Goal: Information Seeking & Learning: Learn about a topic

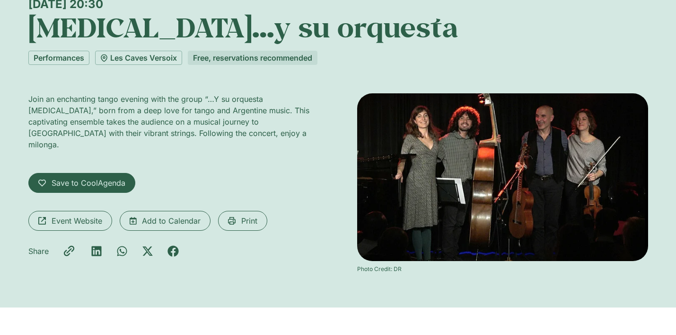
scroll to position [97, 0]
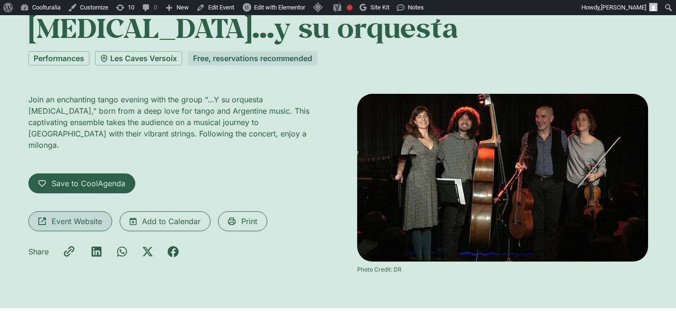
click at [48, 215] on span "Event Website" at bounding box center [70, 220] width 64 height 11
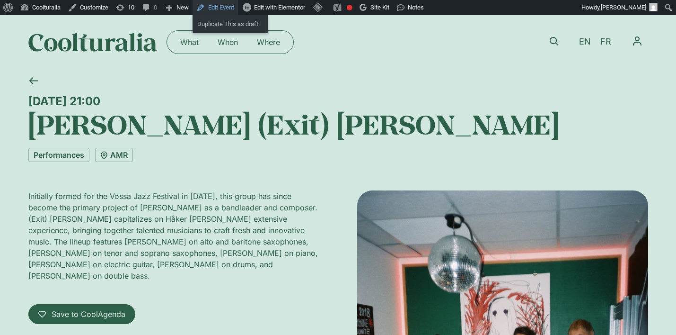
click at [232, 6] on link "Edit Event" at bounding box center [215, 7] width 45 height 15
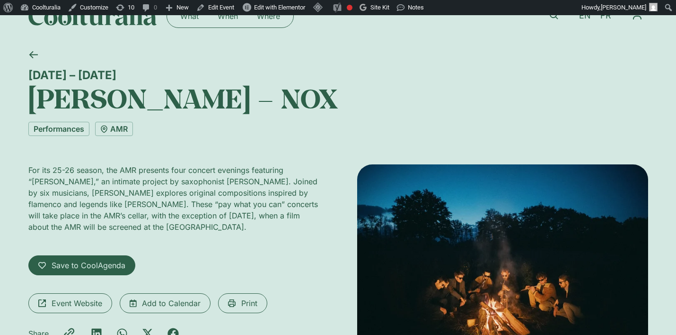
scroll to position [26, 0]
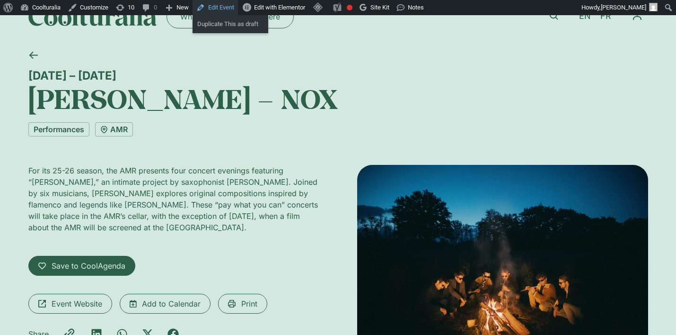
click at [221, 6] on link "Edit Event" at bounding box center [215, 7] width 45 height 15
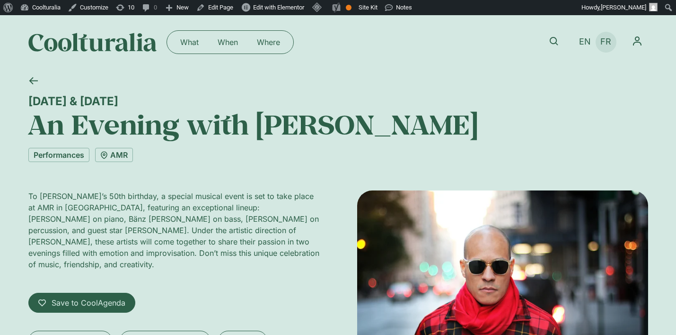
click at [607, 42] on span "FR" at bounding box center [606, 42] width 11 height 10
click at [608, 44] on span "FR" at bounding box center [606, 42] width 11 height 10
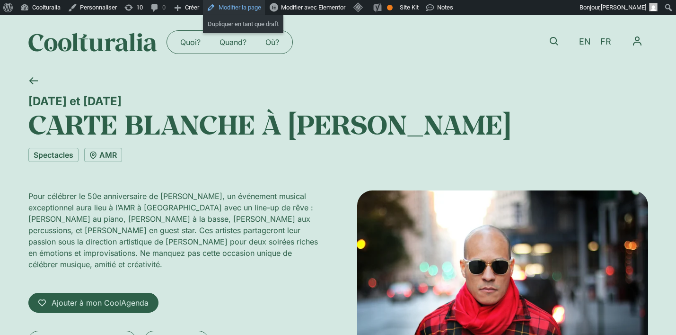
click at [254, 6] on link "Modifier la page" at bounding box center [234, 7] width 62 height 15
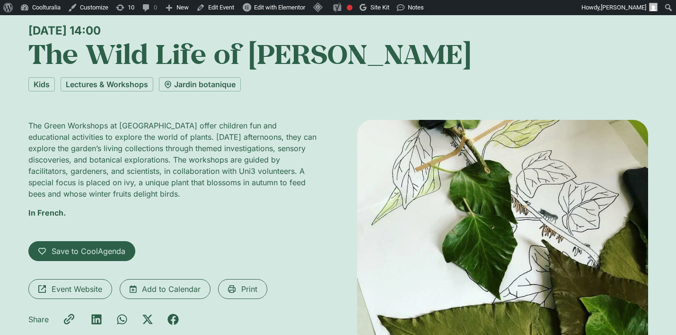
scroll to position [59, 0]
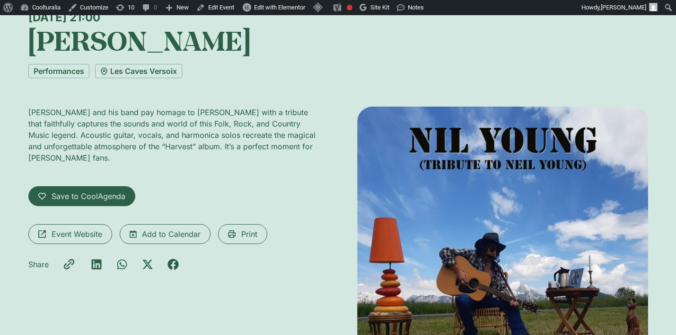
scroll to position [88, 0]
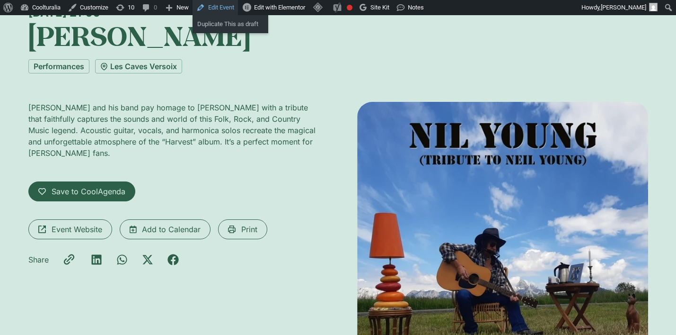
click at [227, 10] on link "Edit Event" at bounding box center [215, 7] width 45 height 15
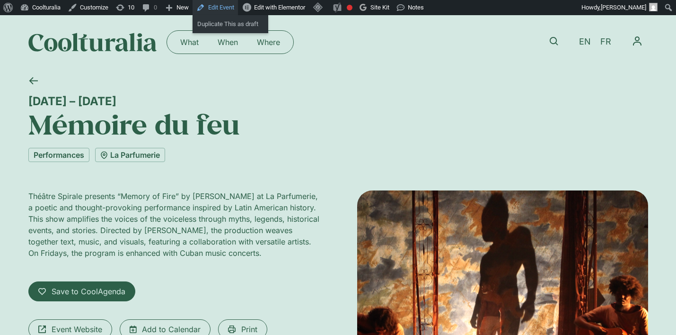
click at [229, 10] on link "Edit Event" at bounding box center [215, 7] width 45 height 15
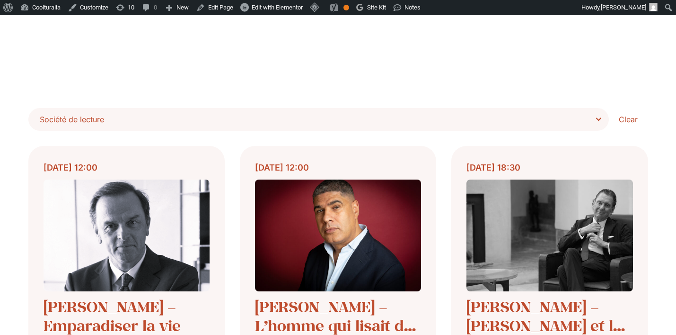
scroll to position [225, 0]
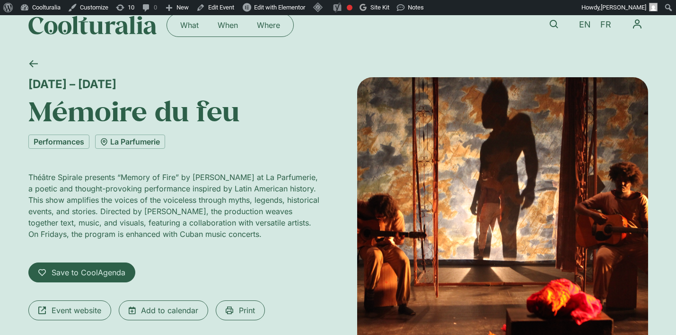
scroll to position [16, 0]
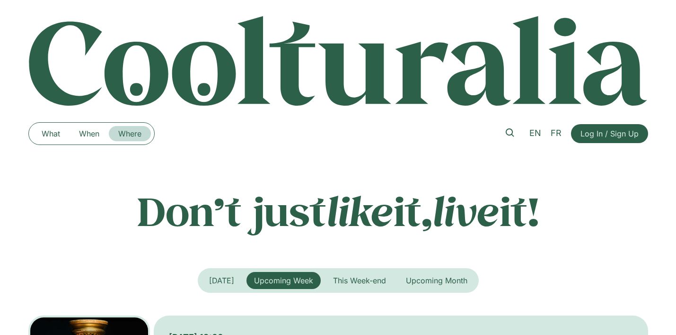
click at [132, 132] on link "Where" at bounding box center [130, 133] width 42 height 15
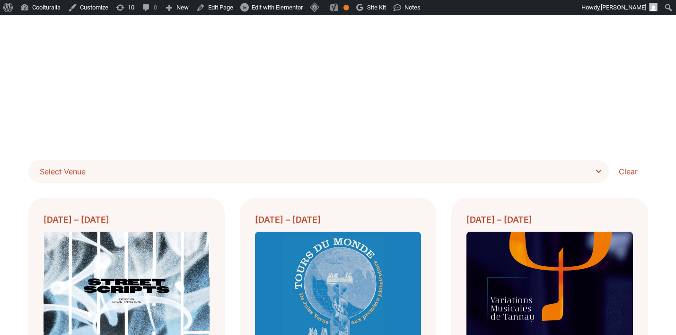
scroll to position [182, 0]
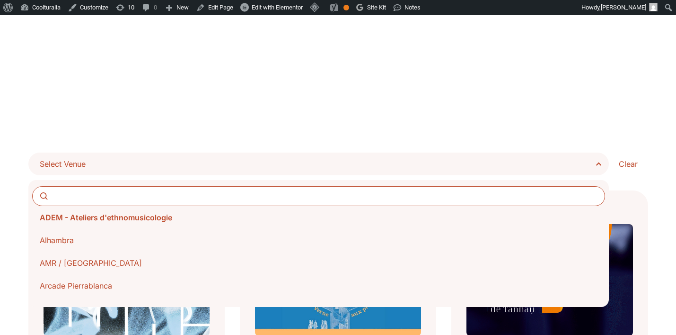
click at [563, 169] on span "Select Venue" at bounding box center [322, 163] width 565 height 13
click at [0, 0] on select "**********" at bounding box center [0, 0] width 0 height 0
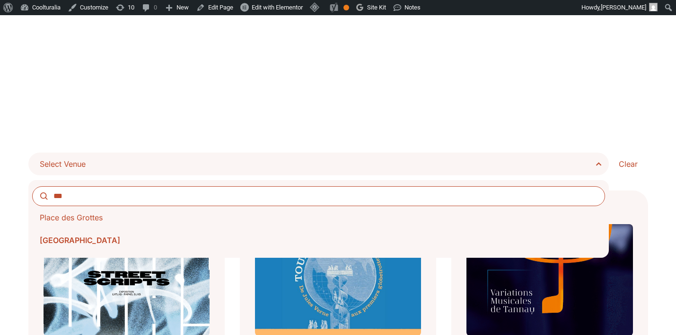
type input "***"
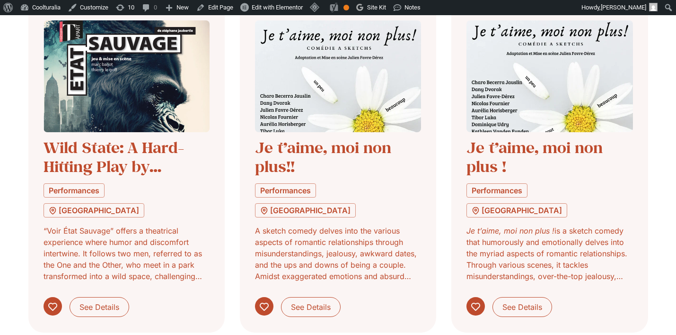
scroll to position [388, 0]
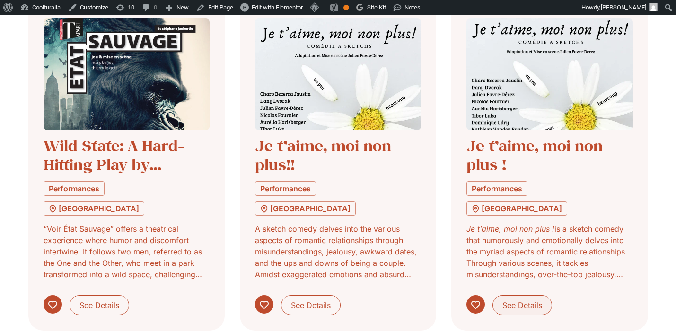
click at [516, 299] on span "See Details" at bounding box center [523, 304] width 40 height 11
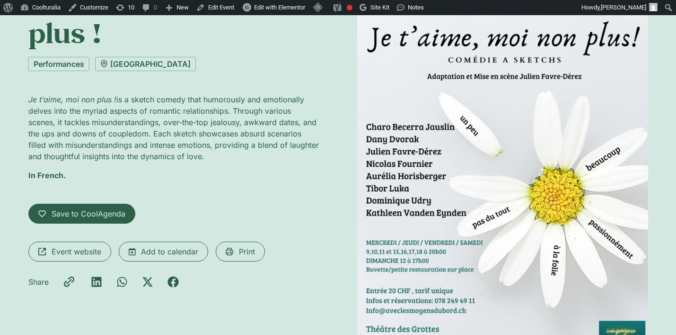
scroll to position [127, 0]
click at [58, 256] on span "Event website" at bounding box center [77, 251] width 50 height 11
click at [227, 11] on link "Edit Event" at bounding box center [215, 7] width 45 height 15
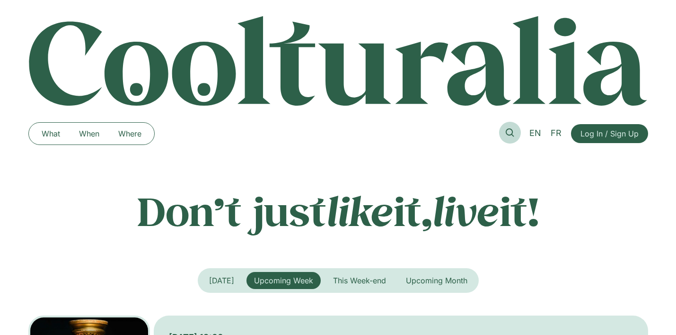
click at [504, 130] on link at bounding box center [510, 133] width 22 height 22
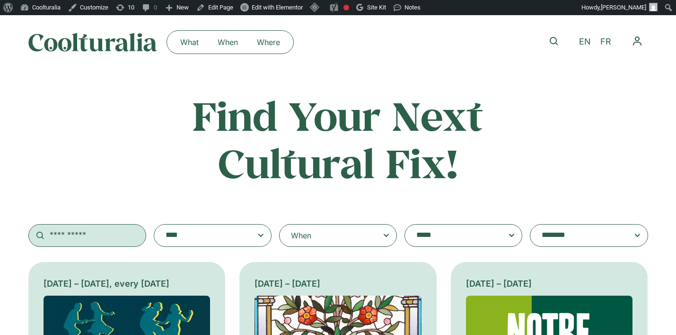
click at [93, 243] on input "text" at bounding box center [87, 235] width 118 height 23
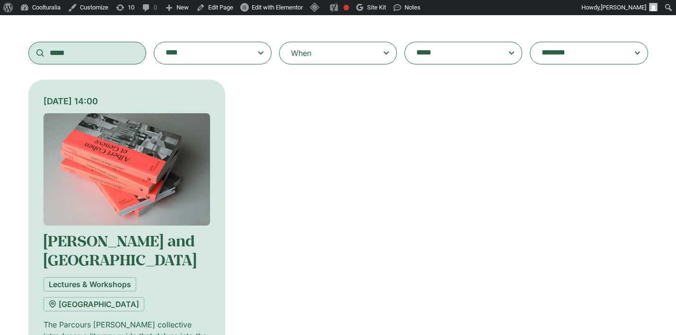
scroll to position [230, 0]
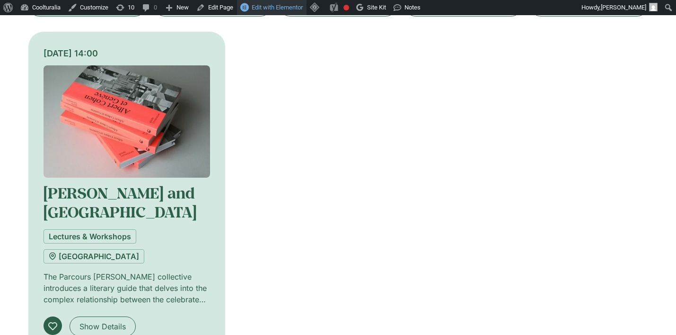
type input "*****"
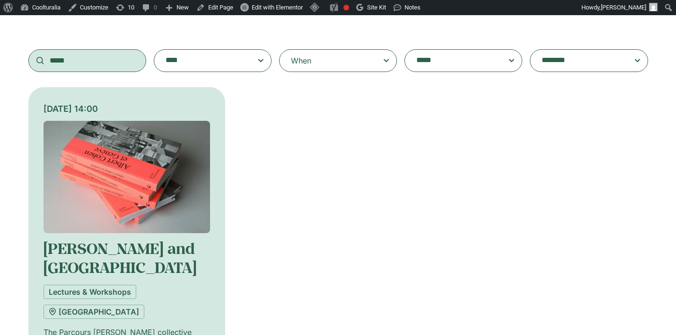
scroll to position [177, 0]
